Goal: Information Seeking & Learning: Learn about a topic

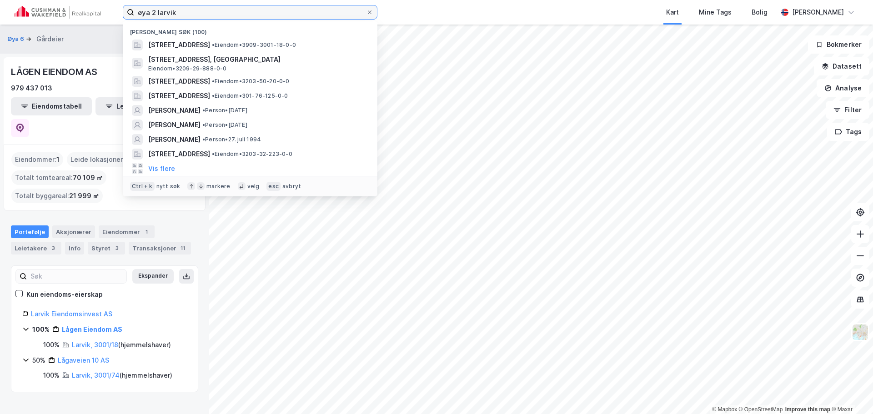
click at [184, 16] on input "øya 2 larvik" at bounding box center [250, 12] width 232 height 14
click at [184, 15] on input "øya 2 larvik" at bounding box center [250, 12] width 232 height 14
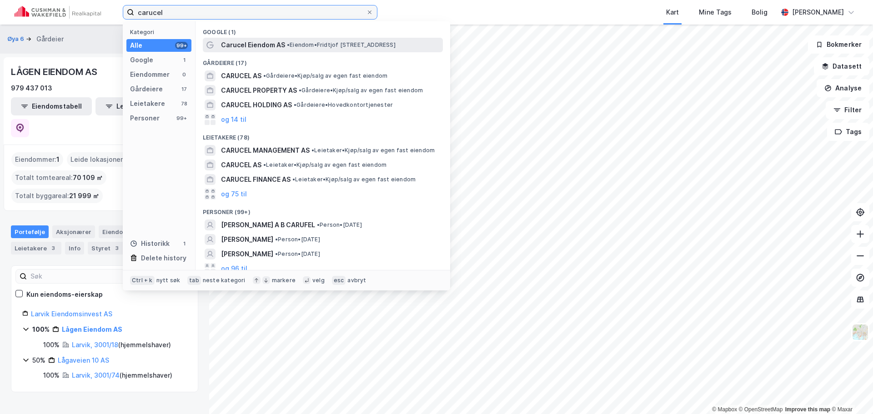
type input "carucel"
click at [257, 45] on span "Carucel Eiendom AS" at bounding box center [253, 45] width 64 height 11
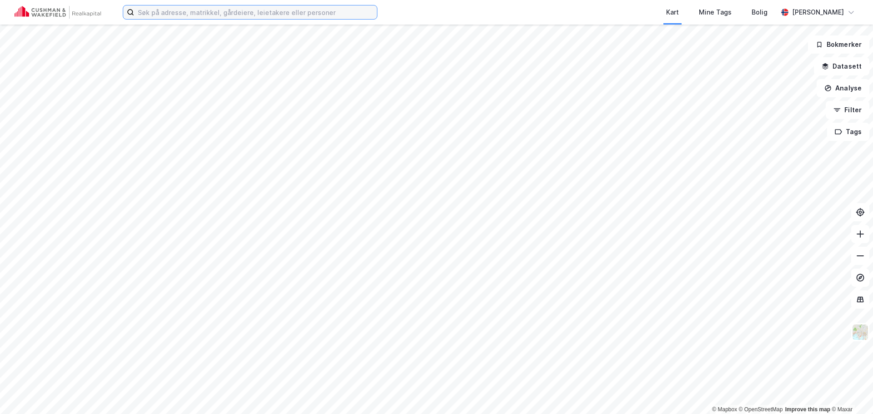
click at [231, 17] on input at bounding box center [255, 12] width 243 height 14
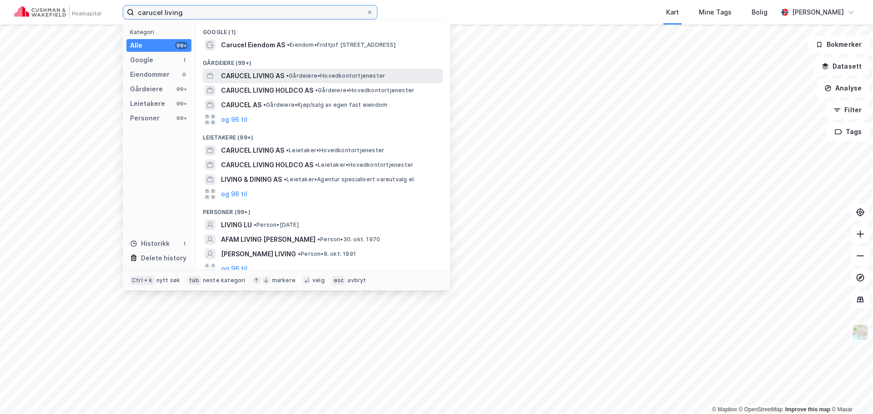
type input "carucel living"
click at [256, 73] on span "CARUCEL LIVING AS" at bounding box center [252, 76] width 63 height 11
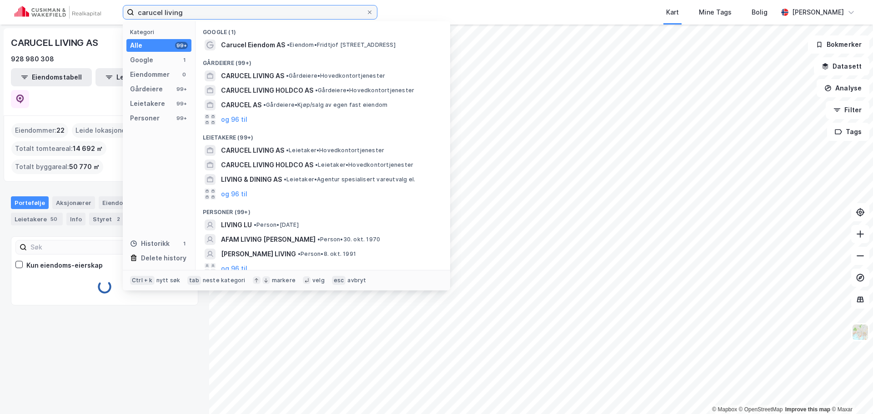
click at [247, 11] on input "carucel living" at bounding box center [250, 12] width 232 height 14
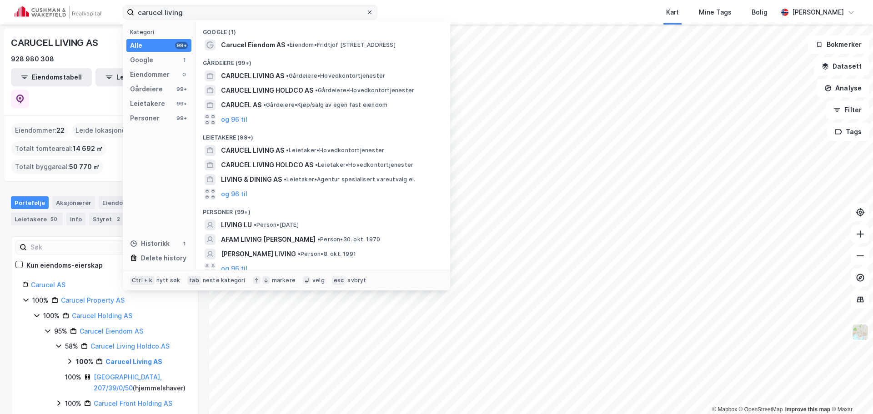
click at [373, 13] on span at bounding box center [369, 12] width 7 height 7
click at [366, 13] on input "carucel living" at bounding box center [250, 12] width 232 height 14
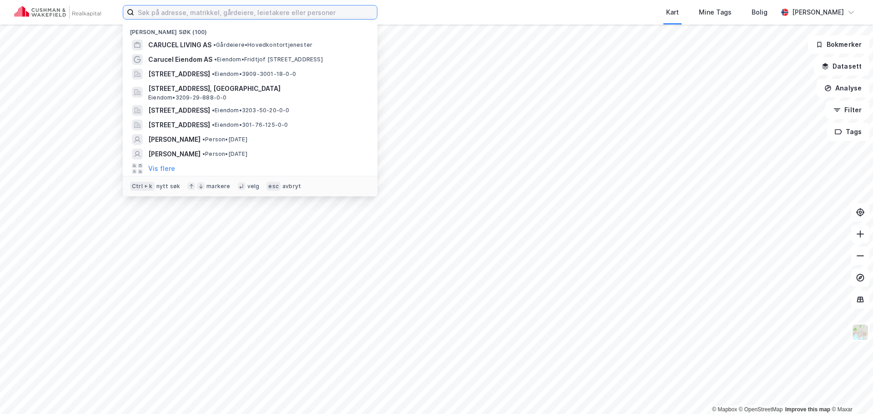
click at [259, 13] on input at bounding box center [255, 12] width 243 height 14
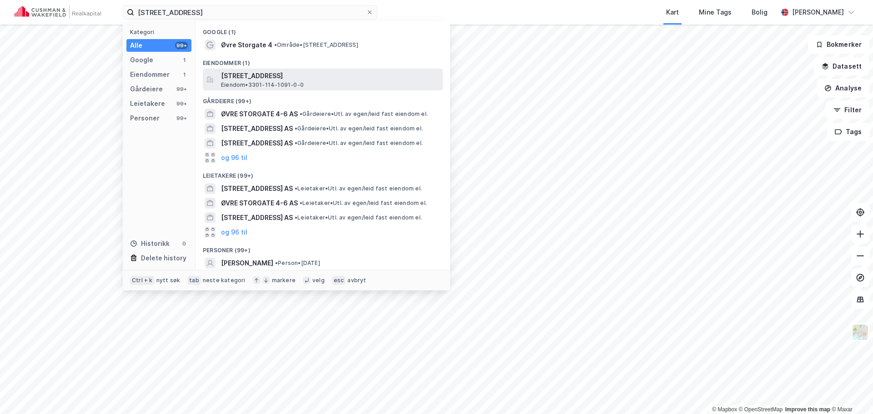
click at [258, 71] on span "[STREET_ADDRESS]" at bounding box center [330, 76] width 218 height 11
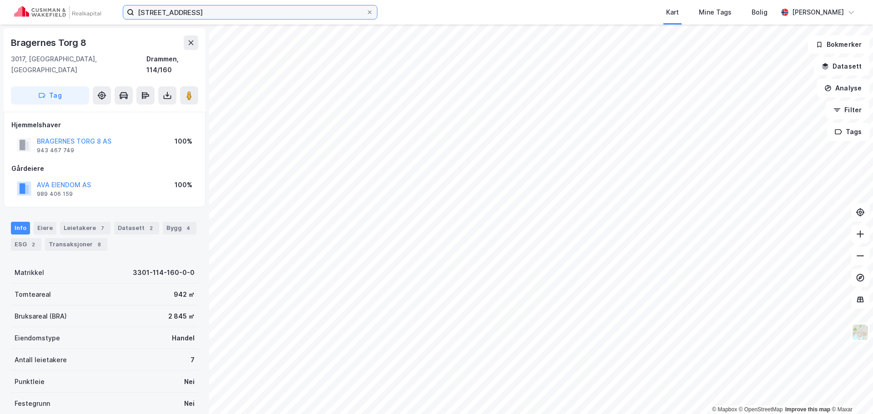
click at [227, 8] on input "[STREET_ADDRESS]" at bounding box center [250, 12] width 232 height 14
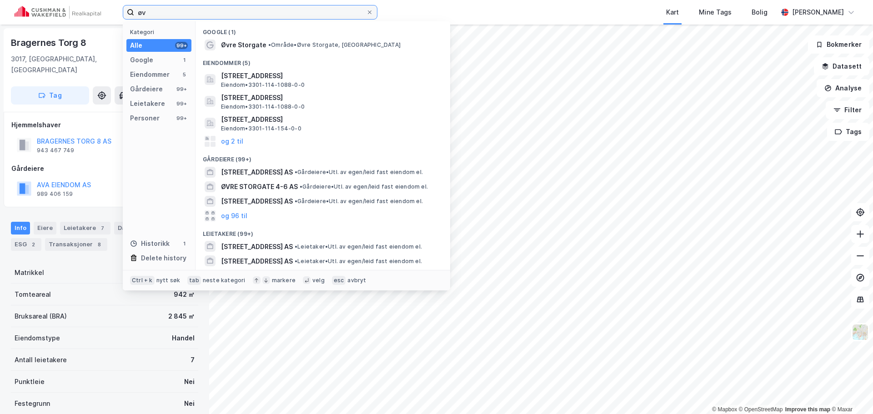
type input "ø"
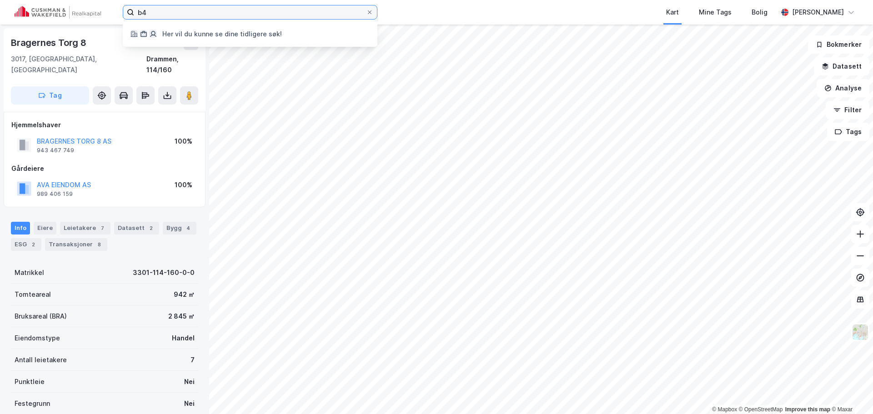
type input "b"
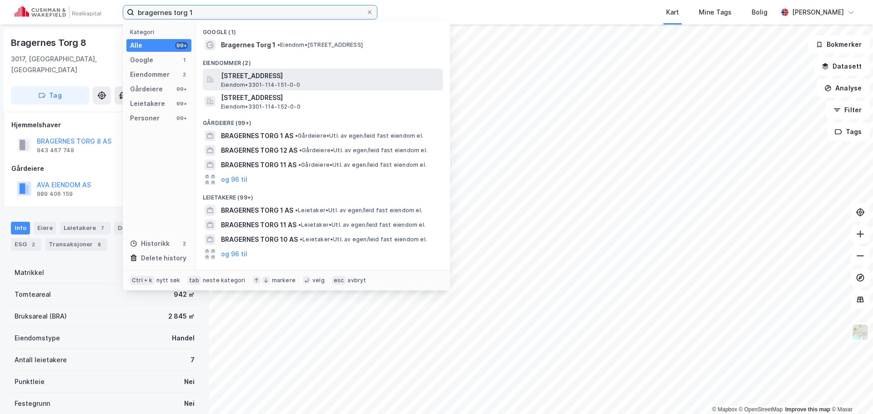
type input "bragernes torg 1"
click at [257, 71] on span "[STREET_ADDRESS]" at bounding box center [330, 76] width 218 height 11
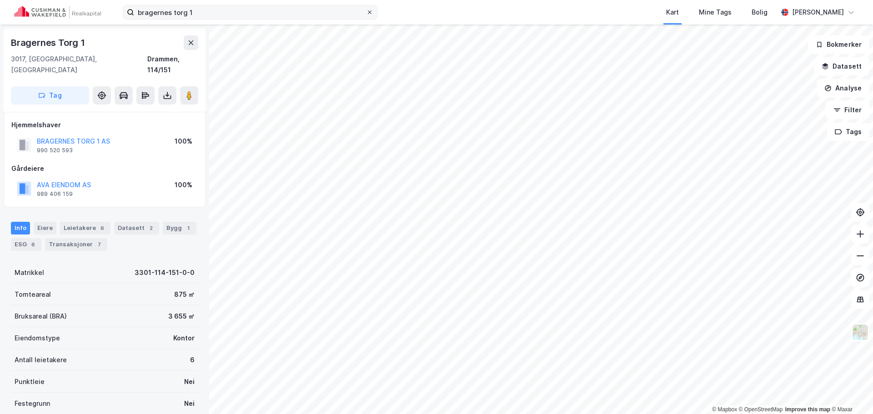
click at [371, 13] on icon at bounding box center [369, 12] width 5 height 5
click at [366, 13] on input "bragernes torg 1" at bounding box center [250, 12] width 232 height 14
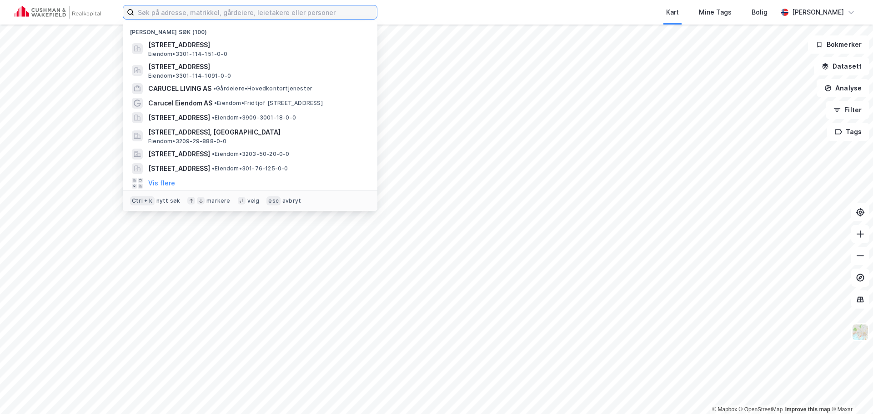
click at [253, 13] on input at bounding box center [255, 12] width 243 height 14
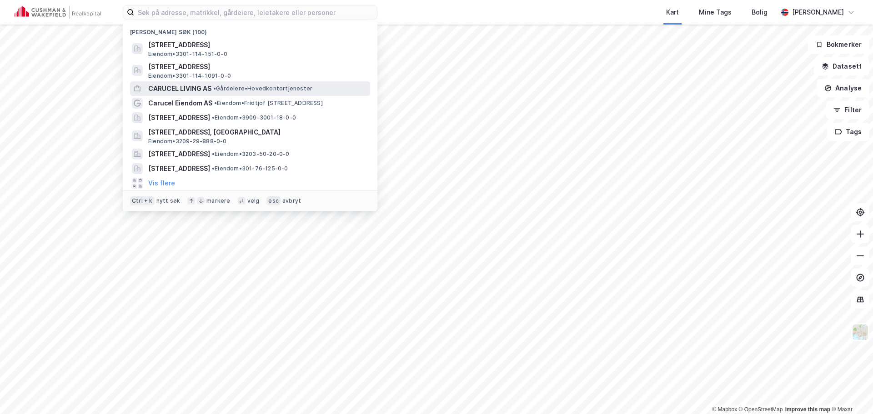
click at [187, 85] on span "CARUCEL LIVING AS" at bounding box center [179, 88] width 63 height 11
